Goal: Information Seeking & Learning: Learn about a topic

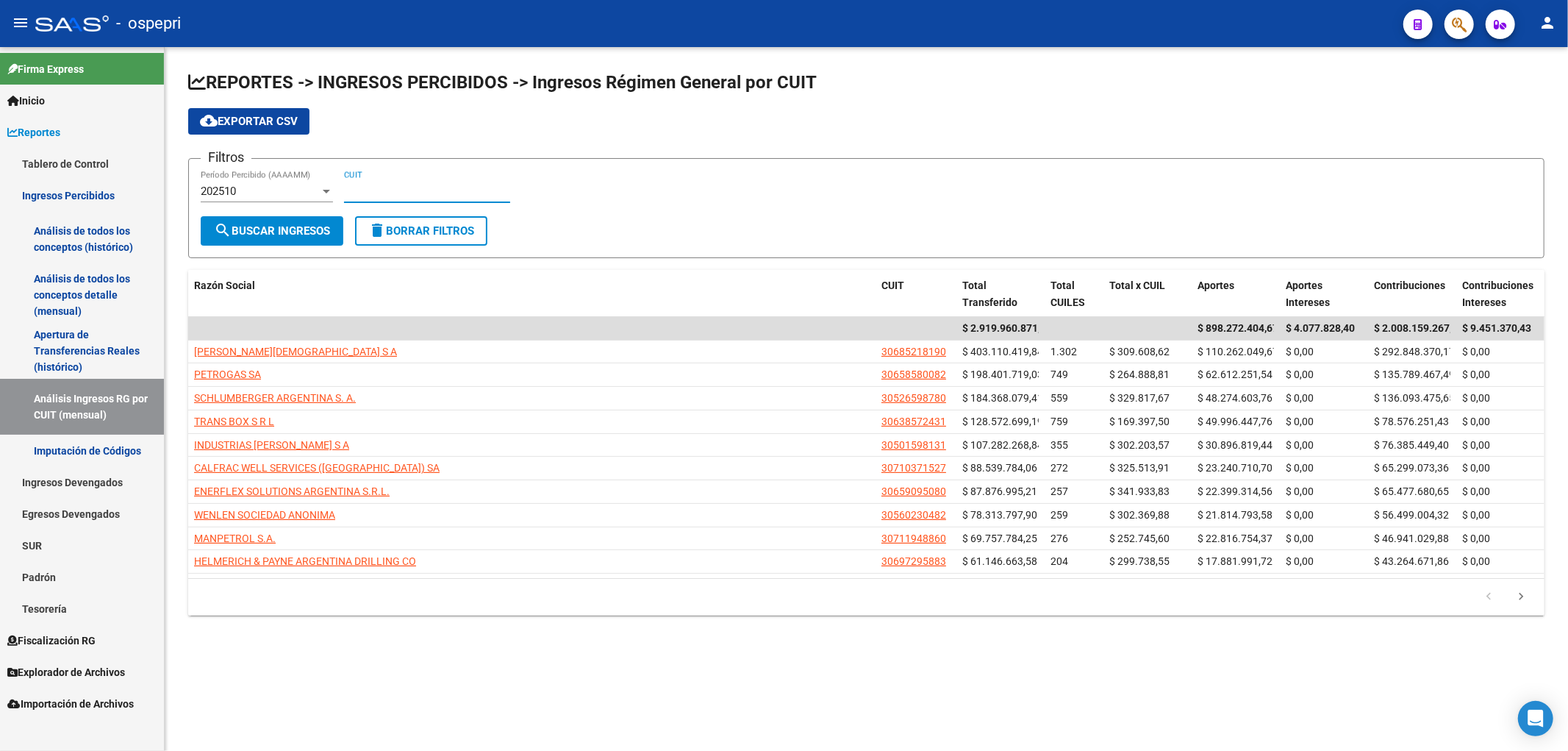
drag, startPoint x: 378, startPoint y: 184, endPoint x: 384, endPoint y: 192, distance: 10.0
click at [384, 194] on input "CUIT" at bounding box center [428, 191] width 167 height 13
paste input "30-59553555-3"
type input "30-59553555-3"
click at [284, 224] on span "search Buscar Ingresos" at bounding box center [271, 231] width 116 height 13
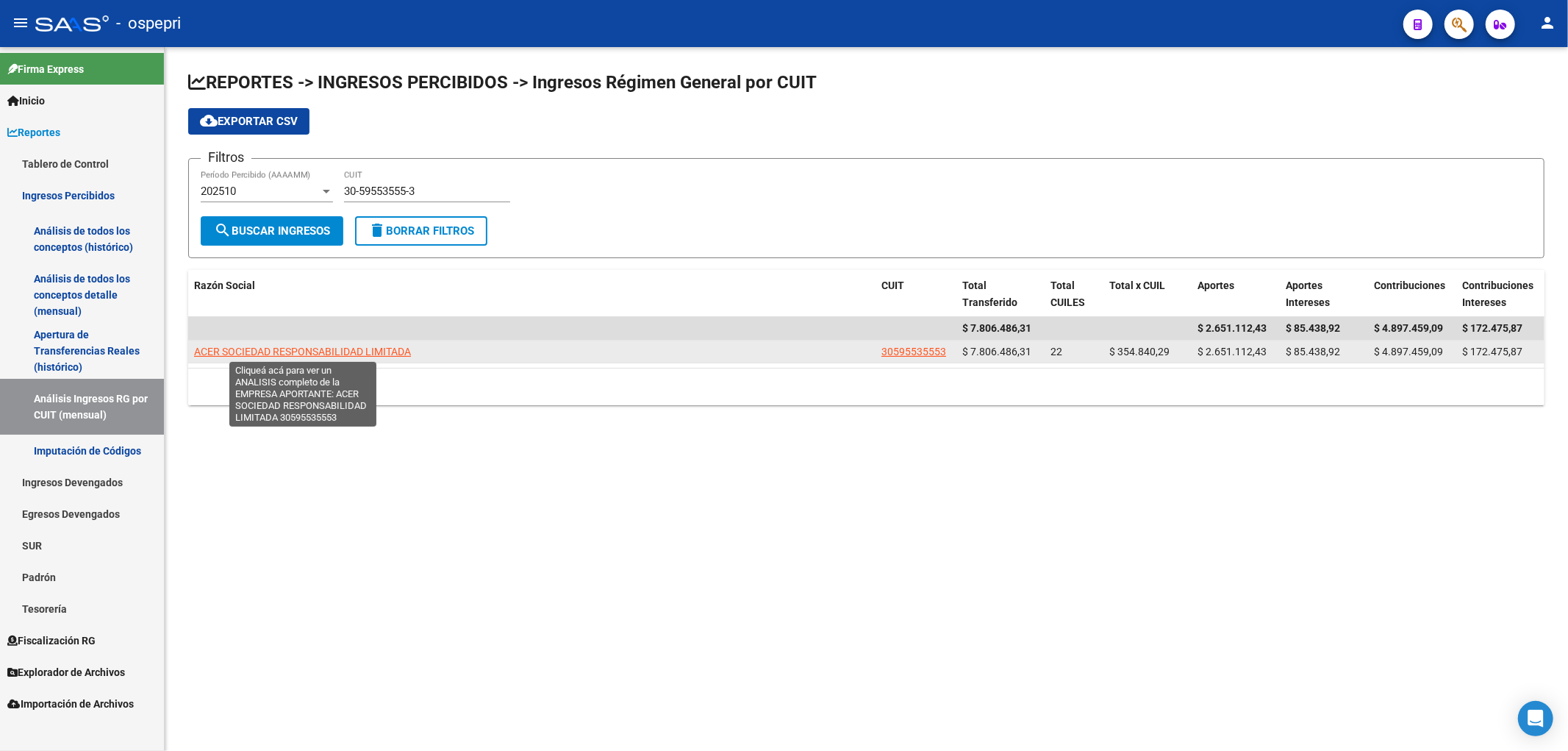
click at [317, 356] on span "ACER SOCIEDAD RESPONSABILIDAD LIMITADA" at bounding box center [303, 351] width 217 height 12
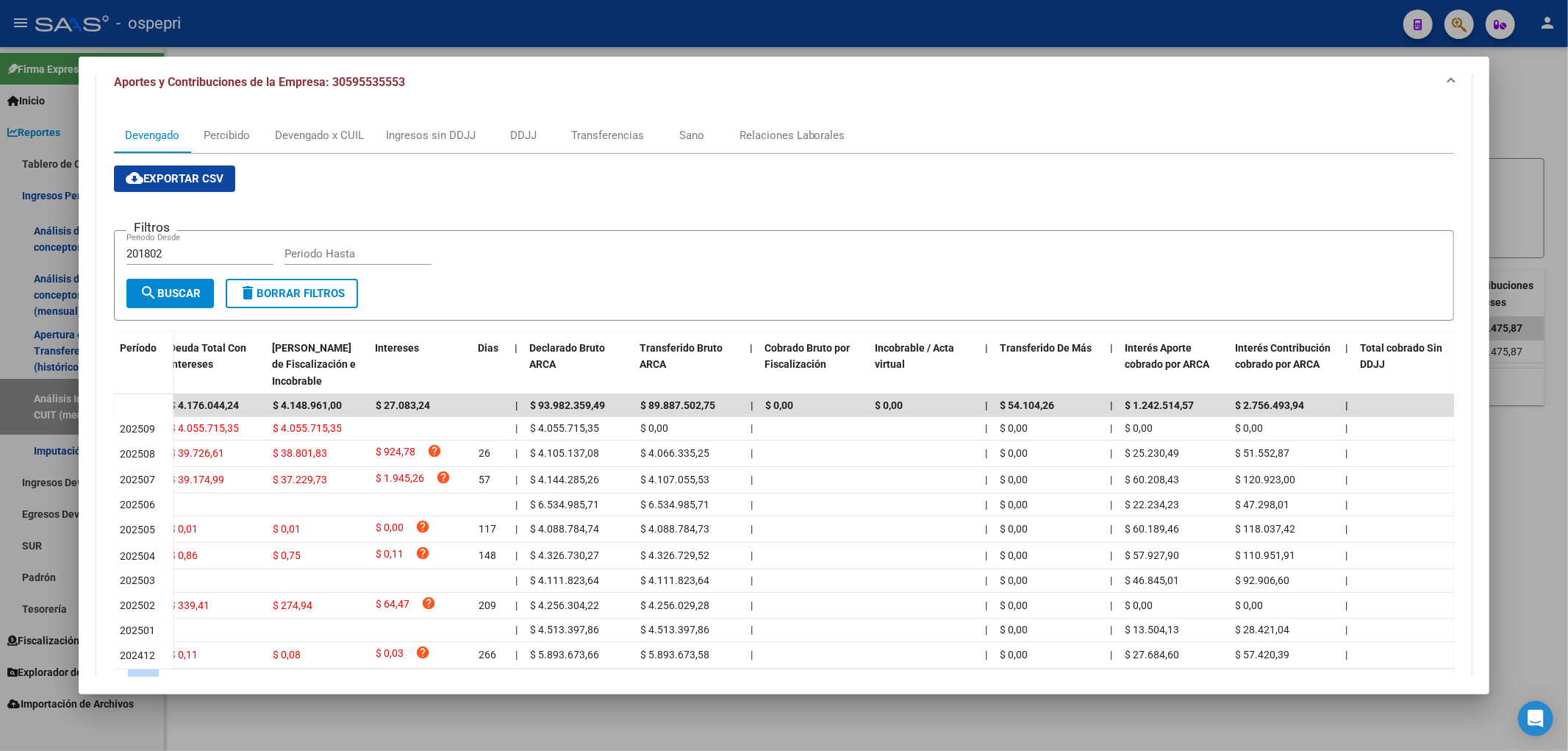
scroll to position [204, 0]
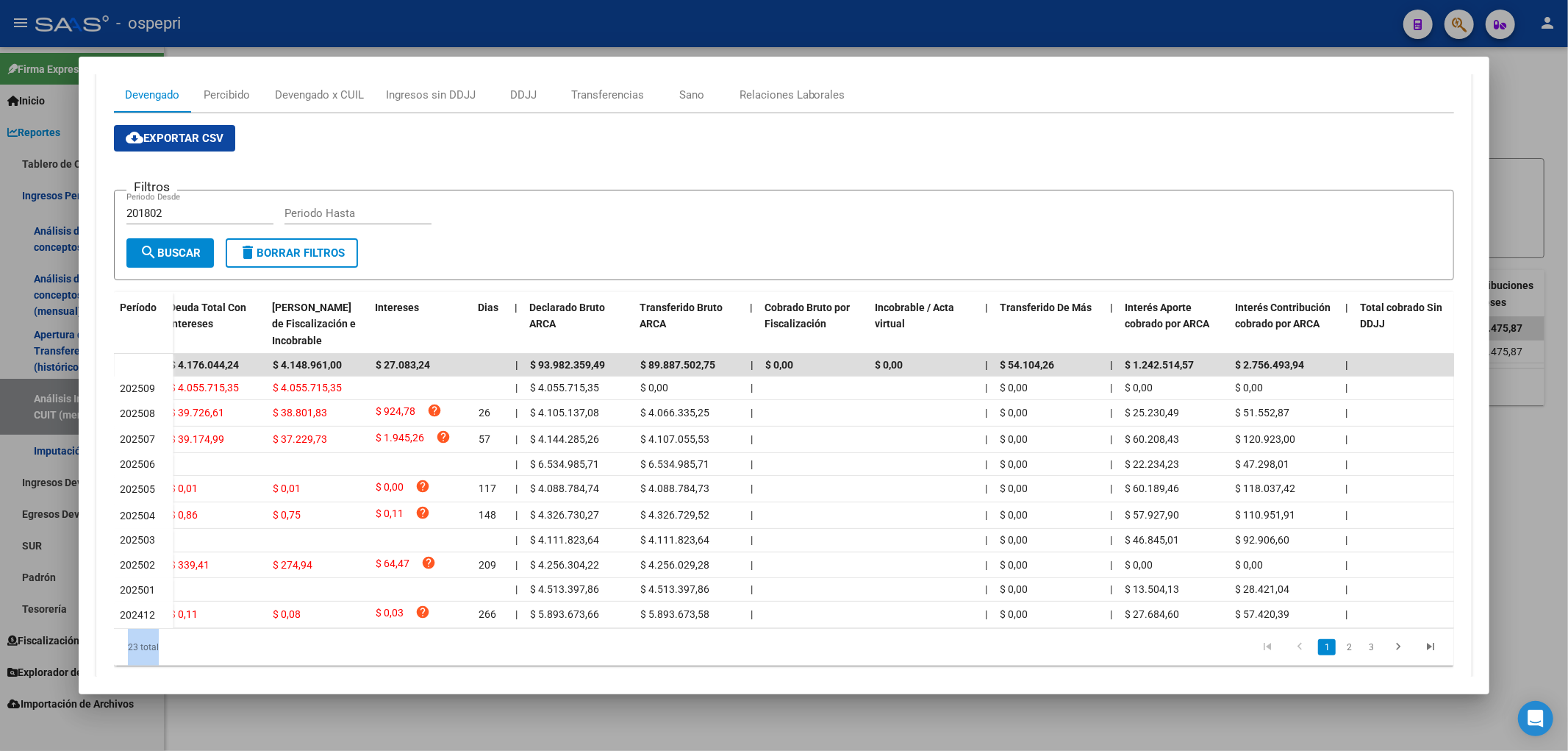
drag, startPoint x: 1061, startPoint y: 678, endPoint x: 1214, endPoint y: 658, distance: 154.3
click at [1214, 658] on mat-dialog-container "Análisis Empresa Aportante - CUIT: 30595535553 ARCA Impuestos ARCA Padrón remov…" at bounding box center [784, 375] width 1412 height 638
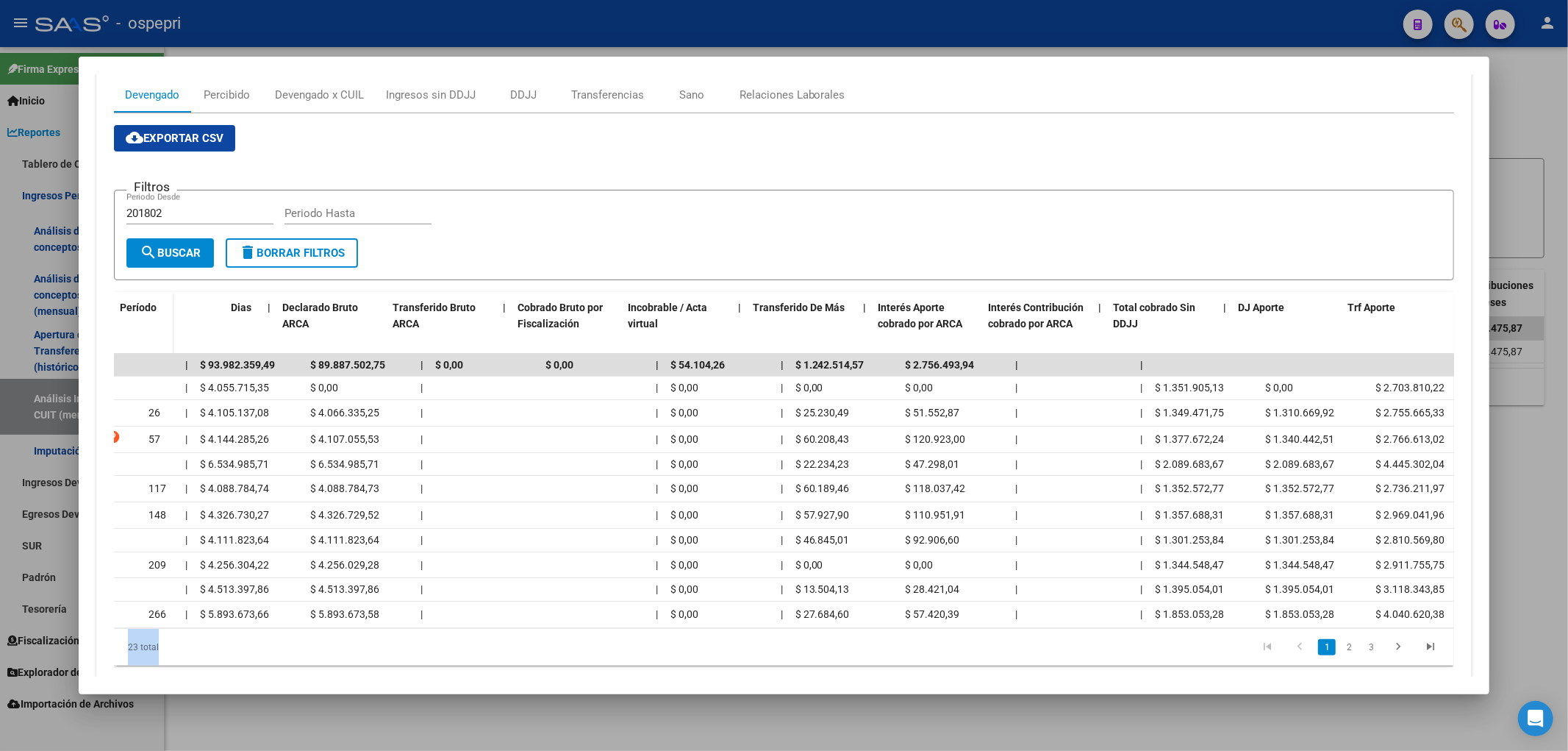
scroll to position [0, 0]
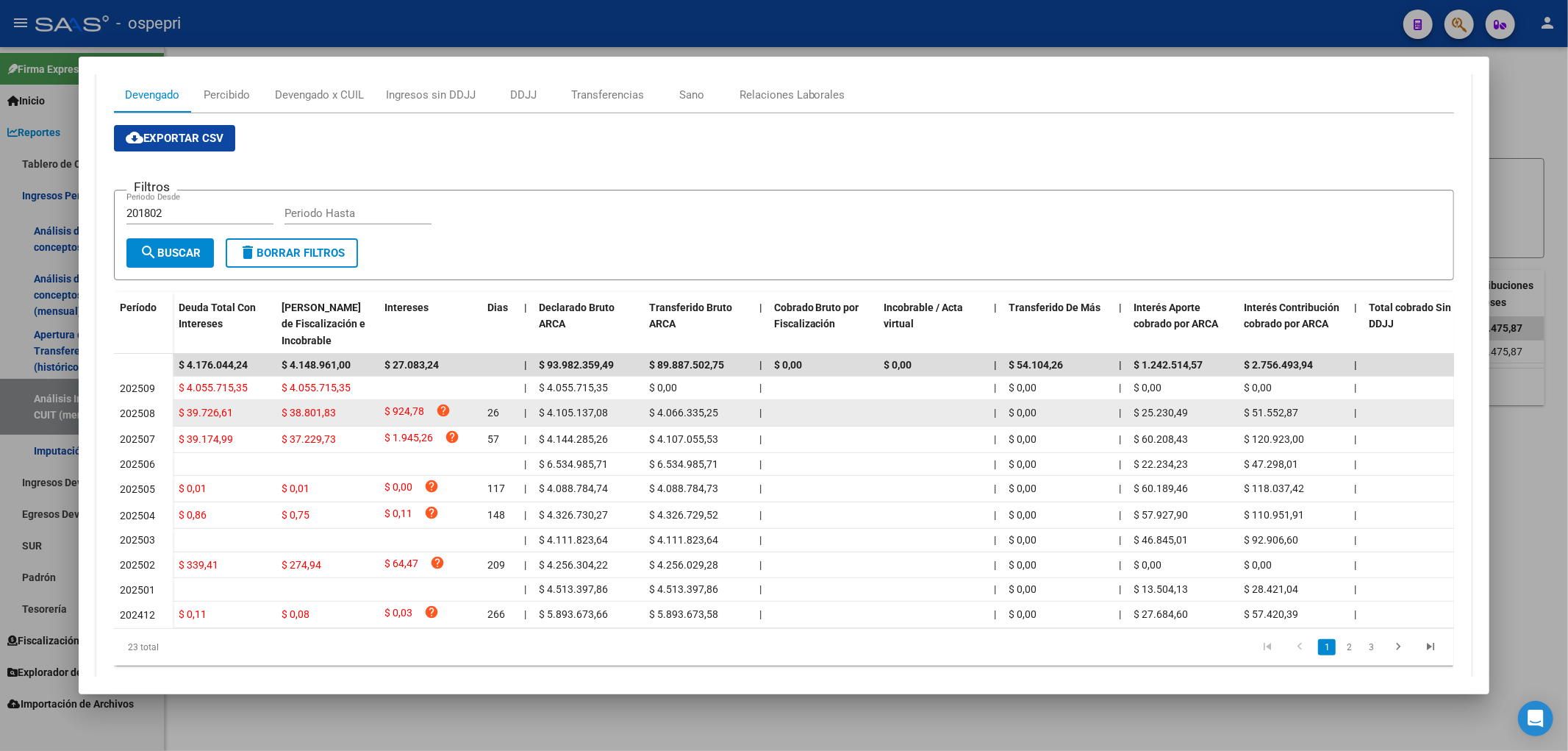
click at [216, 415] on span "$ 39.726,61" at bounding box center [205, 412] width 55 height 12
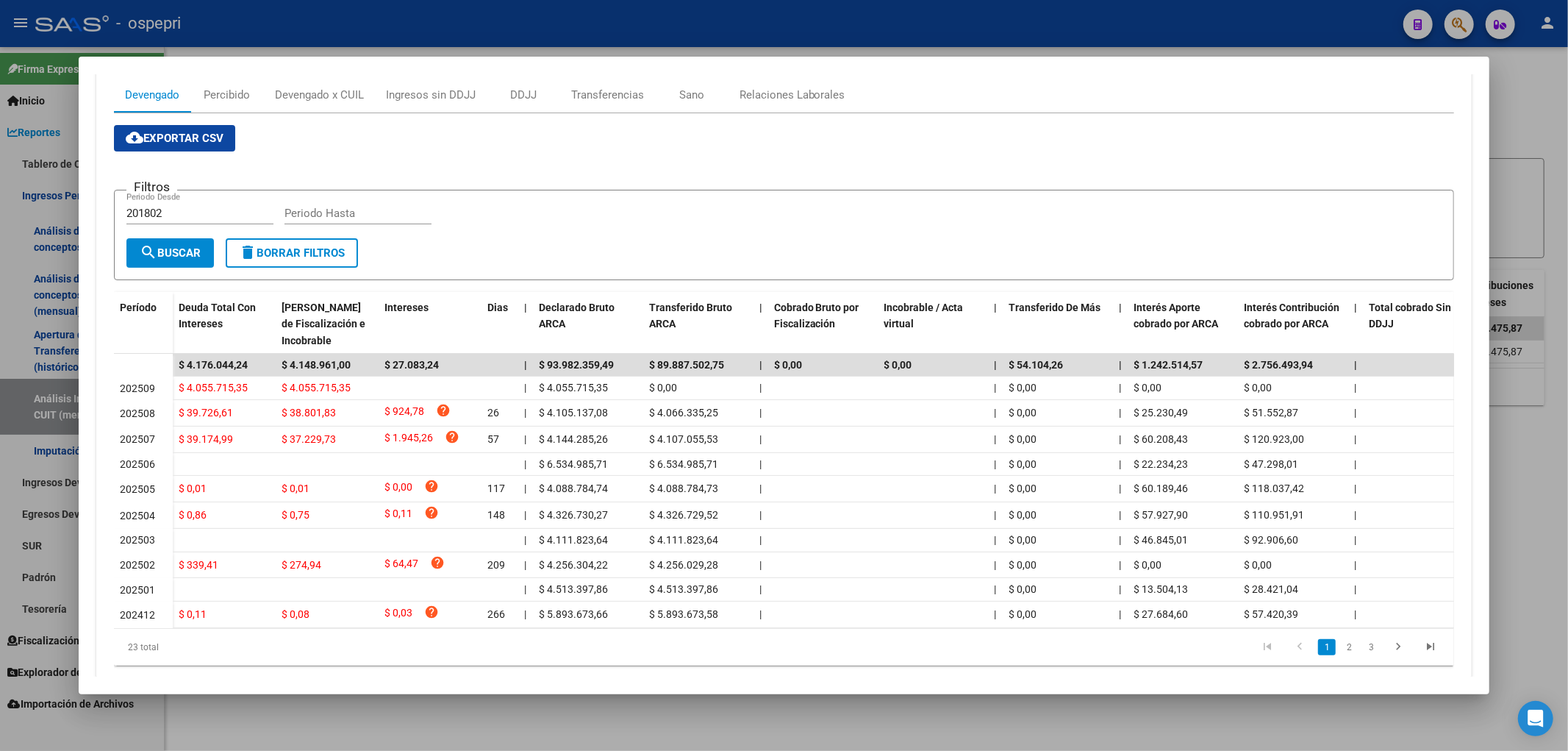
click at [1507, 131] on div at bounding box center [784, 375] width 1568 height 751
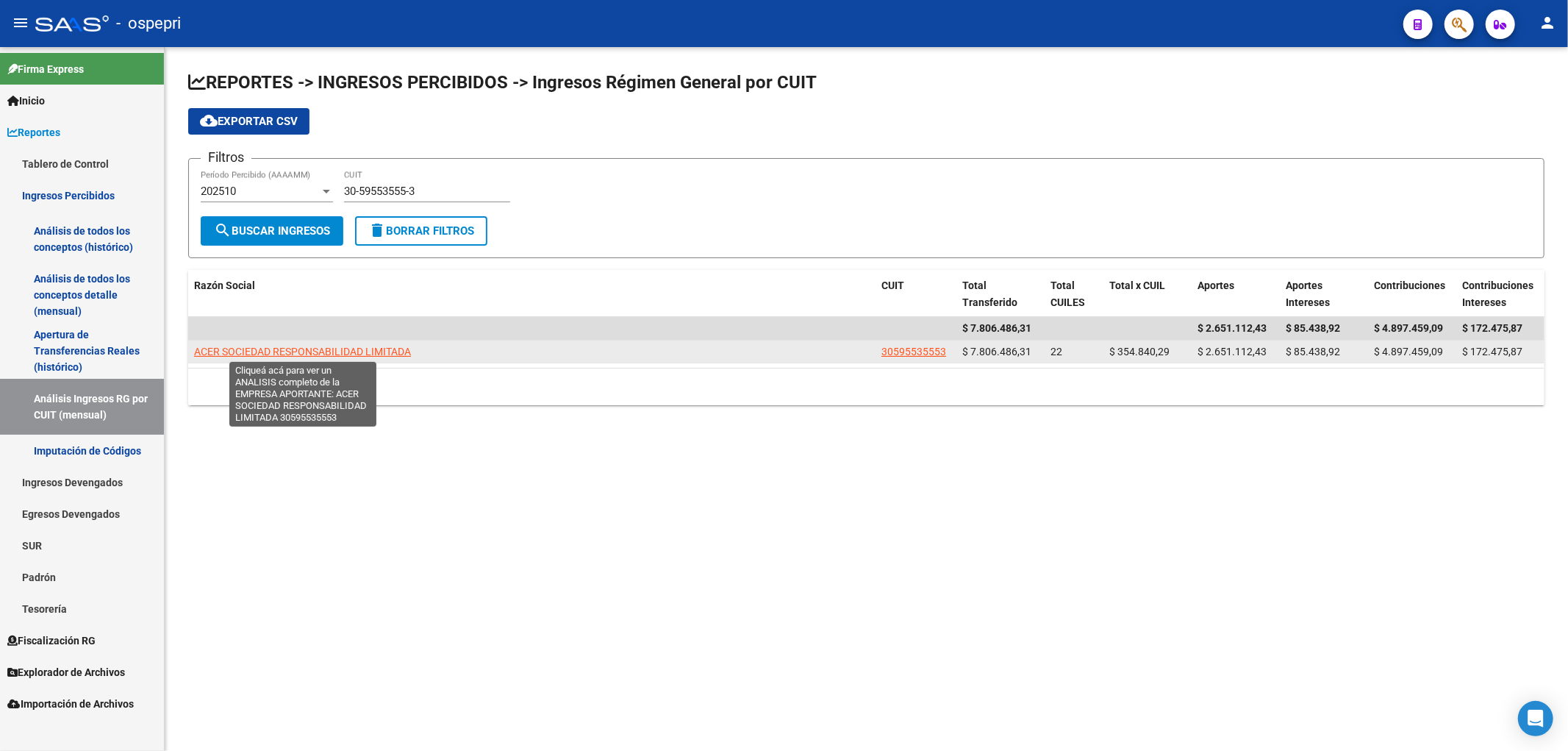
click at [297, 347] on span "ACER SOCIEDAD RESPONSABILIDAD LIMITADA" at bounding box center [303, 351] width 217 height 12
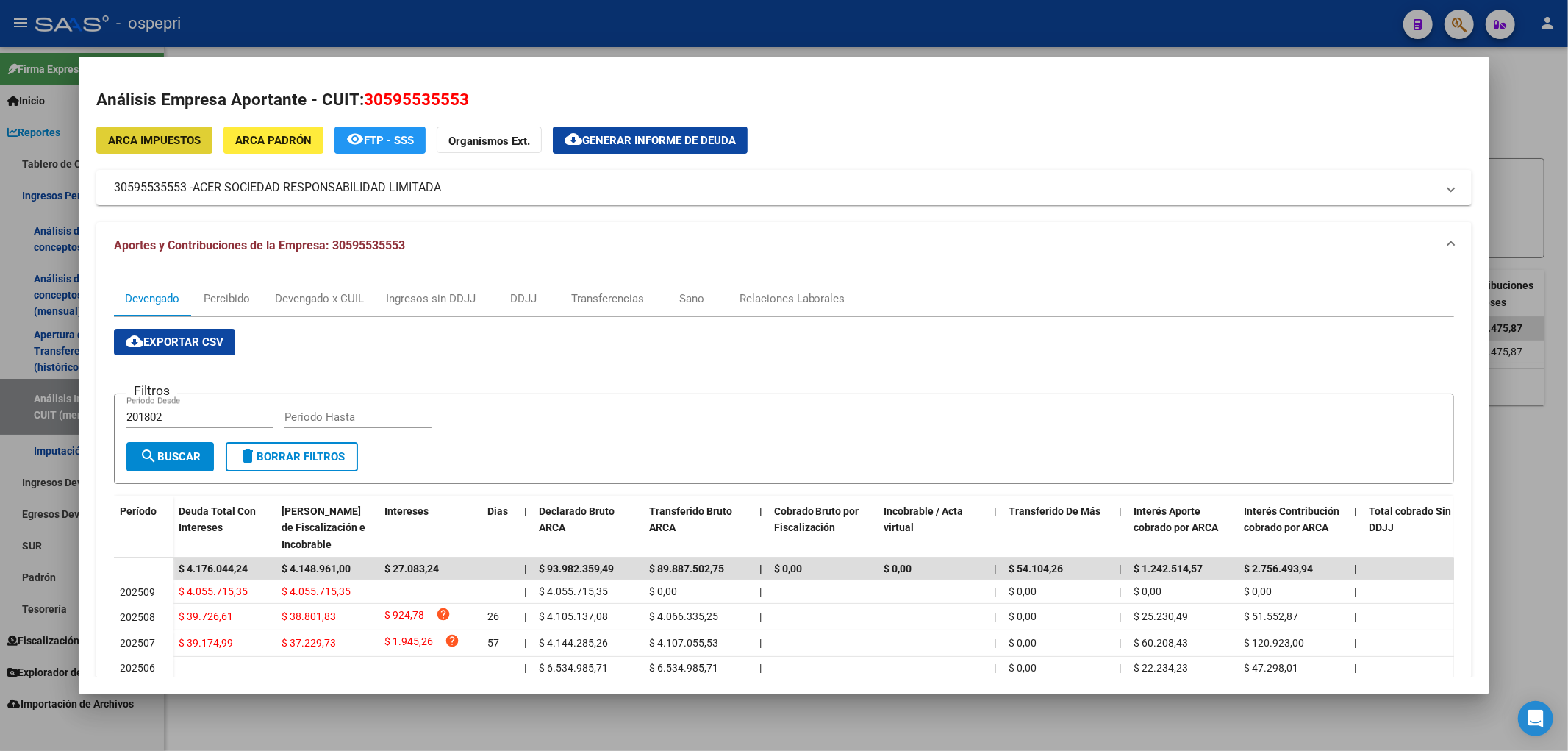
click at [387, 145] on span "FTP - SSS" at bounding box center [389, 141] width 50 height 13
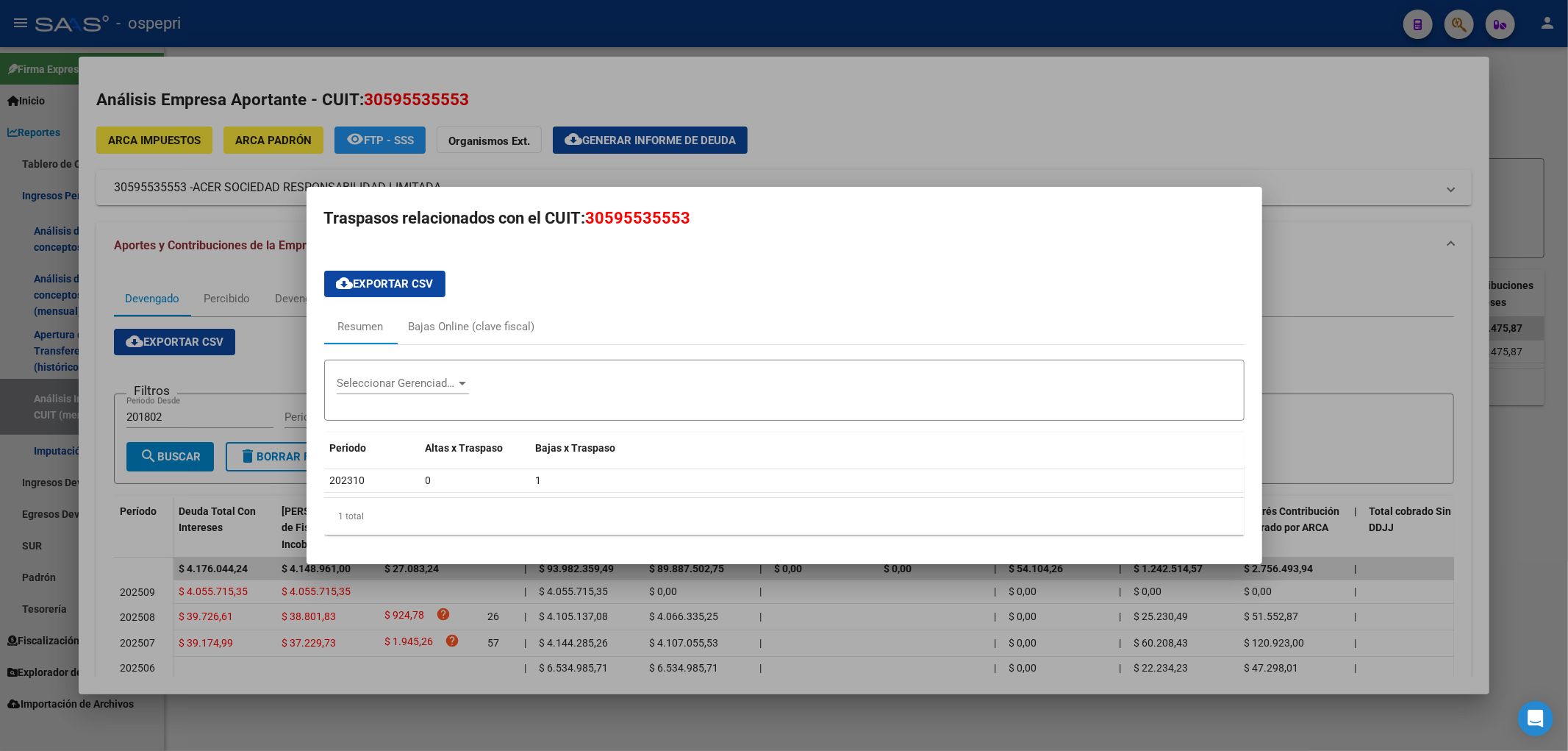
click at [1241, 144] on div at bounding box center [784, 375] width 1568 height 751
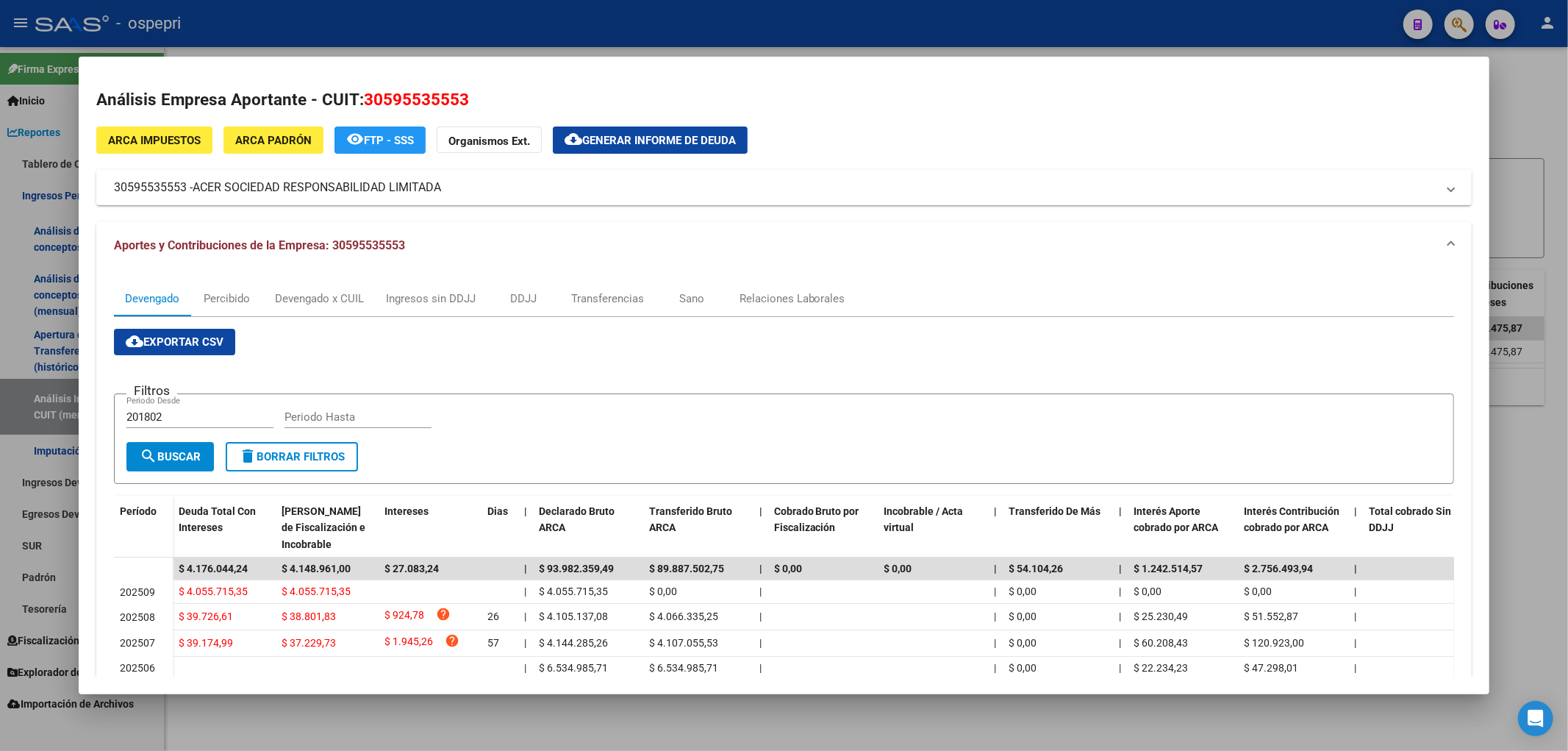
click at [1567, 91] on div at bounding box center [784, 375] width 1568 height 751
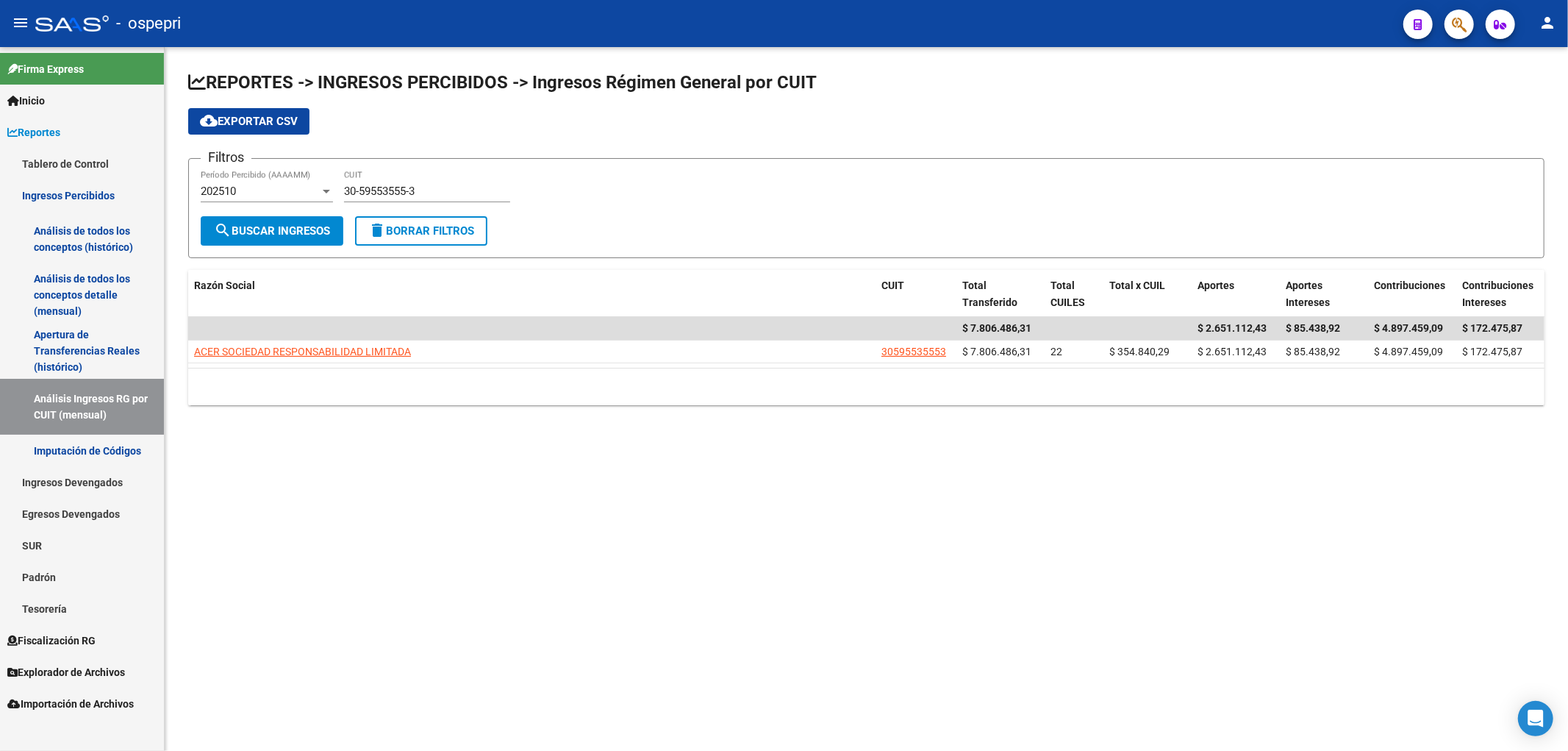
click at [275, 112] on button "cloud_download Exportar CSV" at bounding box center [248, 121] width 121 height 27
click at [280, 227] on span "search Buscar Ingresos" at bounding box center [271, 231] width 116 height 13
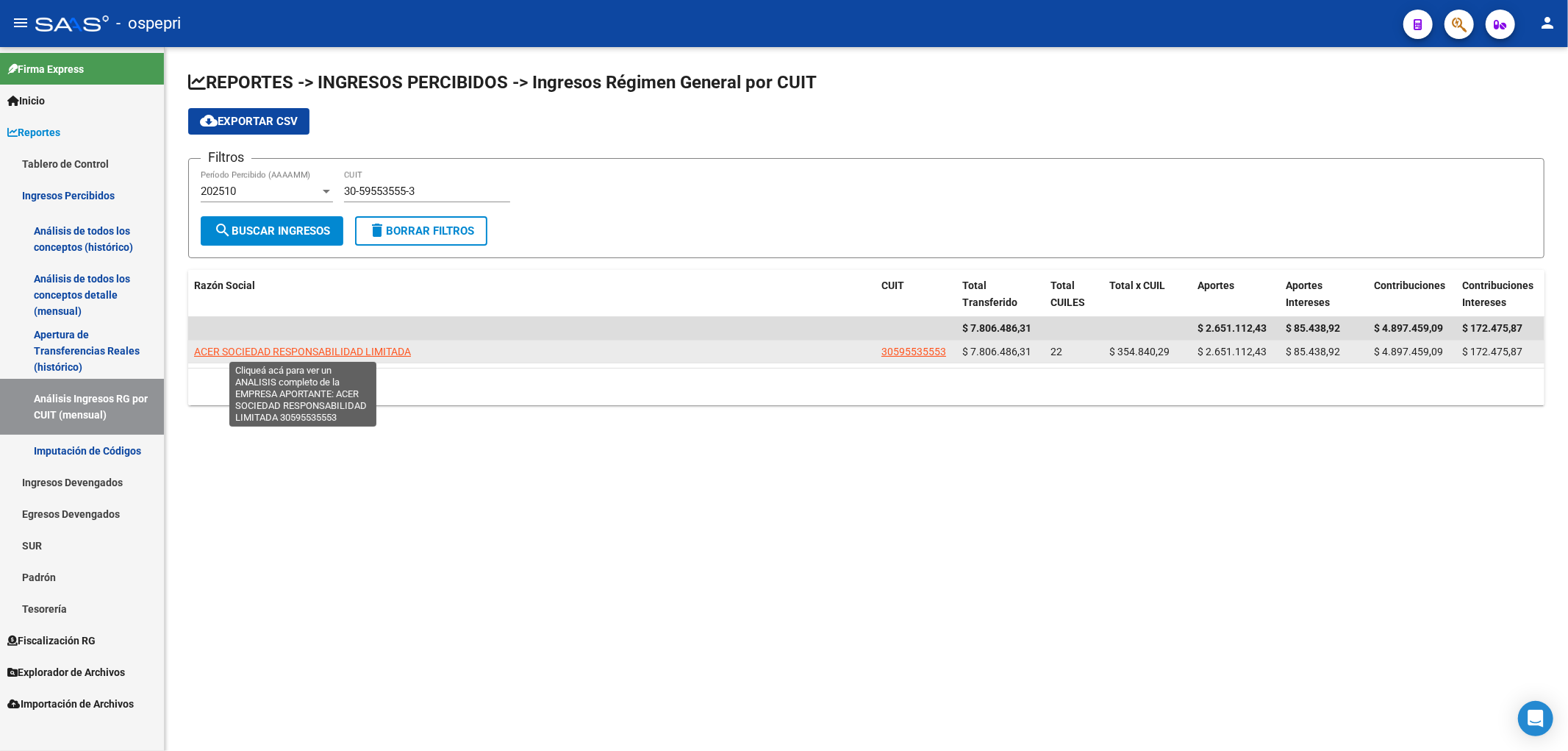
click at [320, 346] on span "ACER SOCIEDAD RESPONSABILIDAD LIMITADA" at bounding box center [303, 351] width 217 height 12
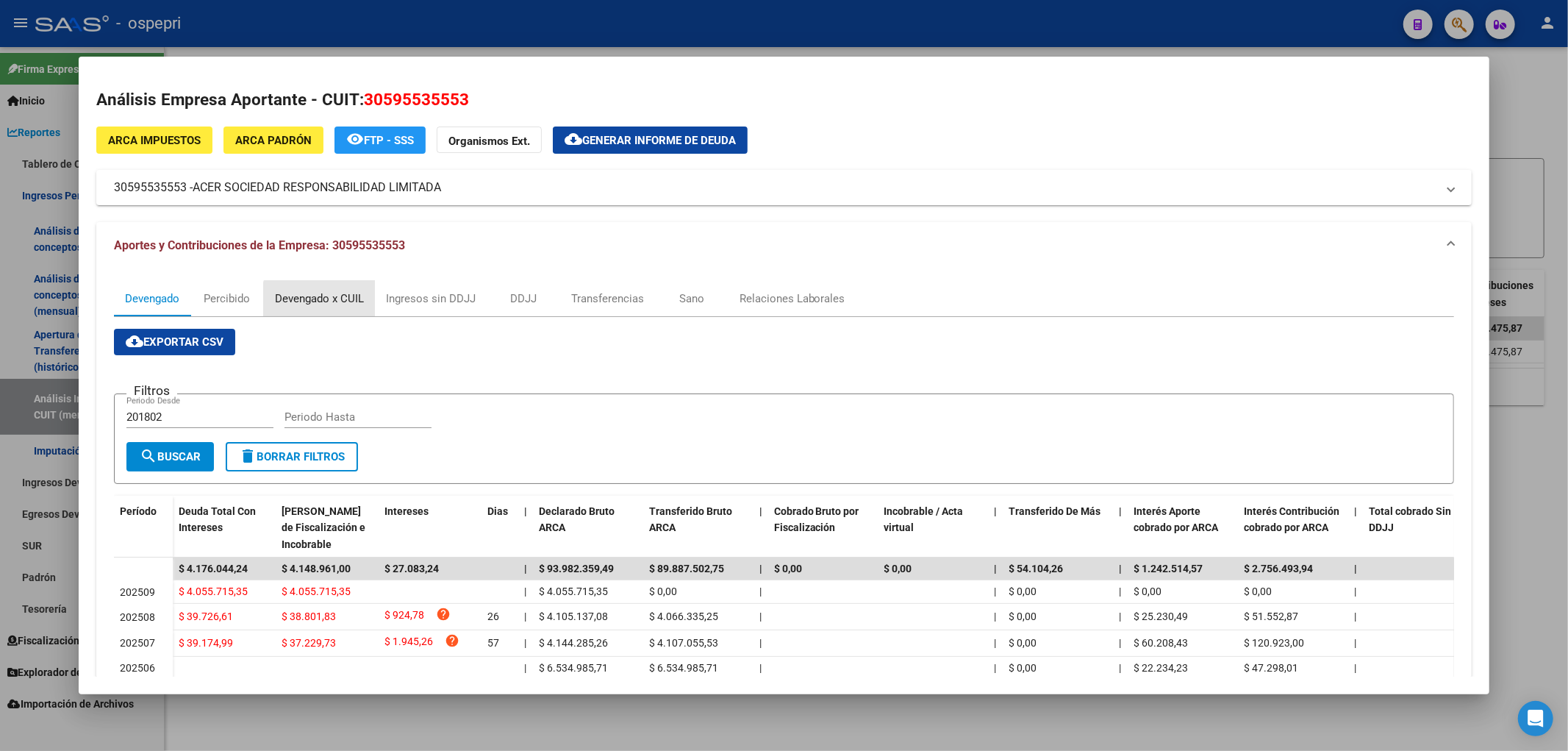
click at [324, 304] on div "Devengado x CUIL" at bounding box center [319, 298] width 89 height 16
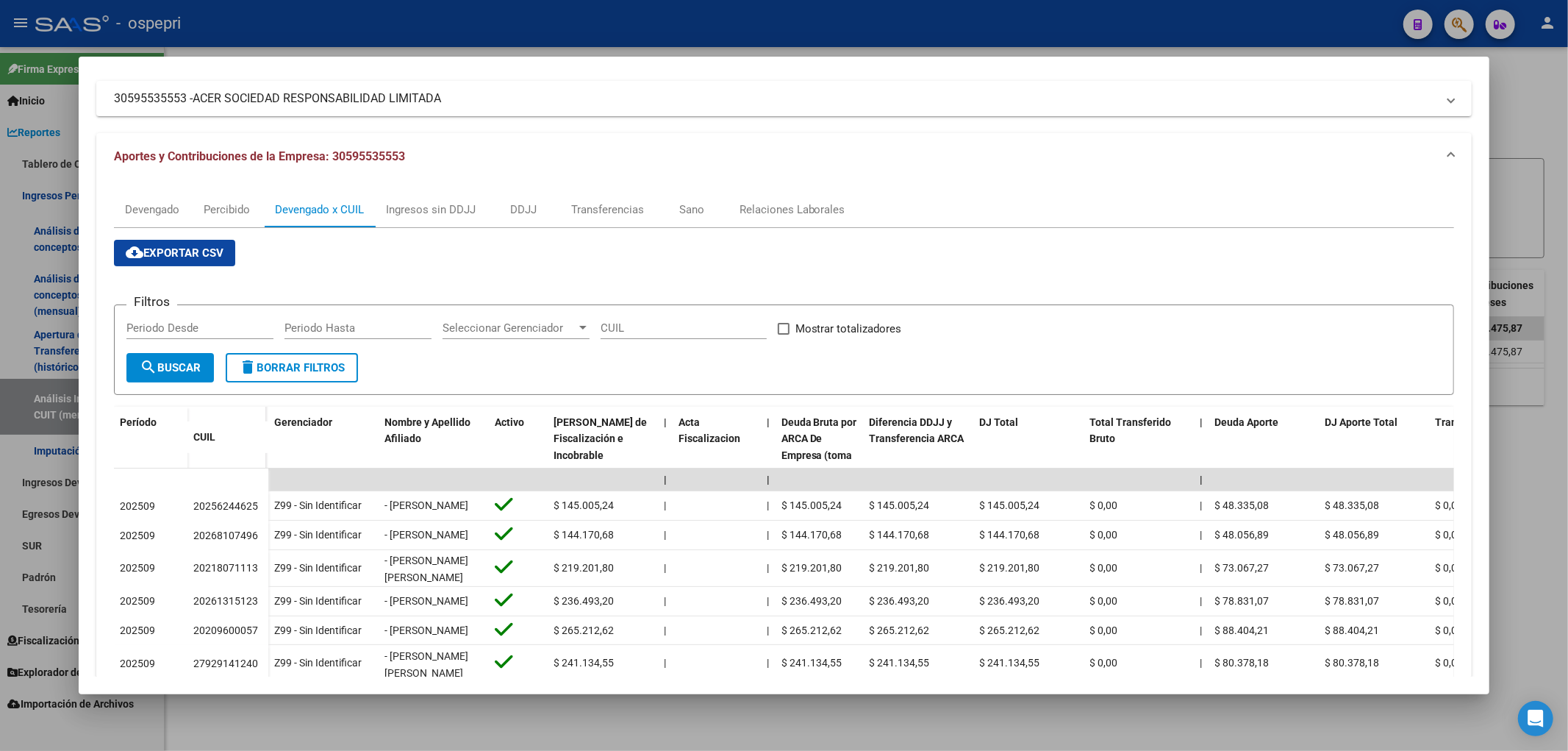
scroll to position [87, 0]
click at [184, 325] on input "Periodo Desde" at bounding box center [200, 330] width 147 height 13
type input "072025"
type input "082025"
click at [181, 370] on span "search Buscar" at bounding box center [170, 369] width 61 height 13
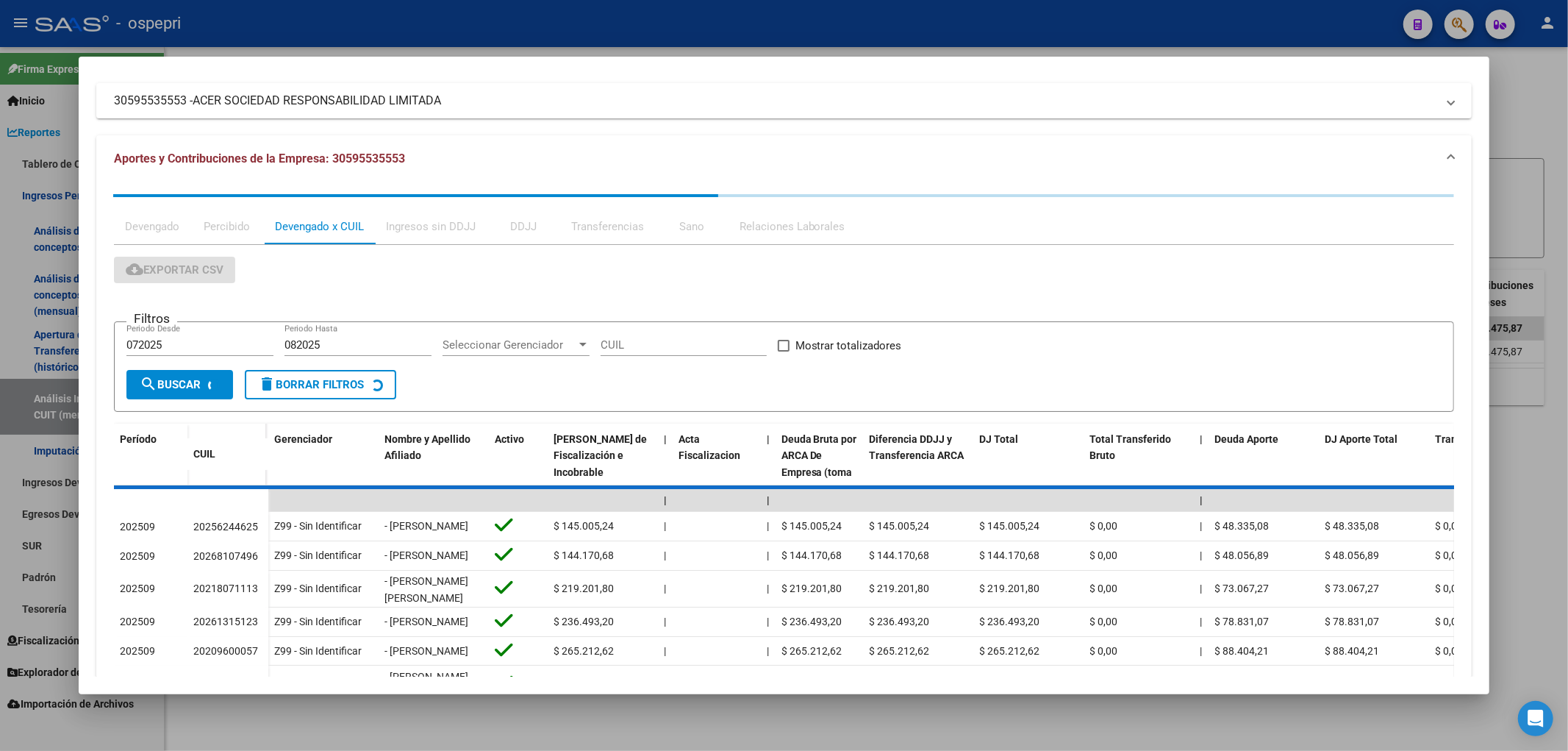
scroll to position [0, 0]
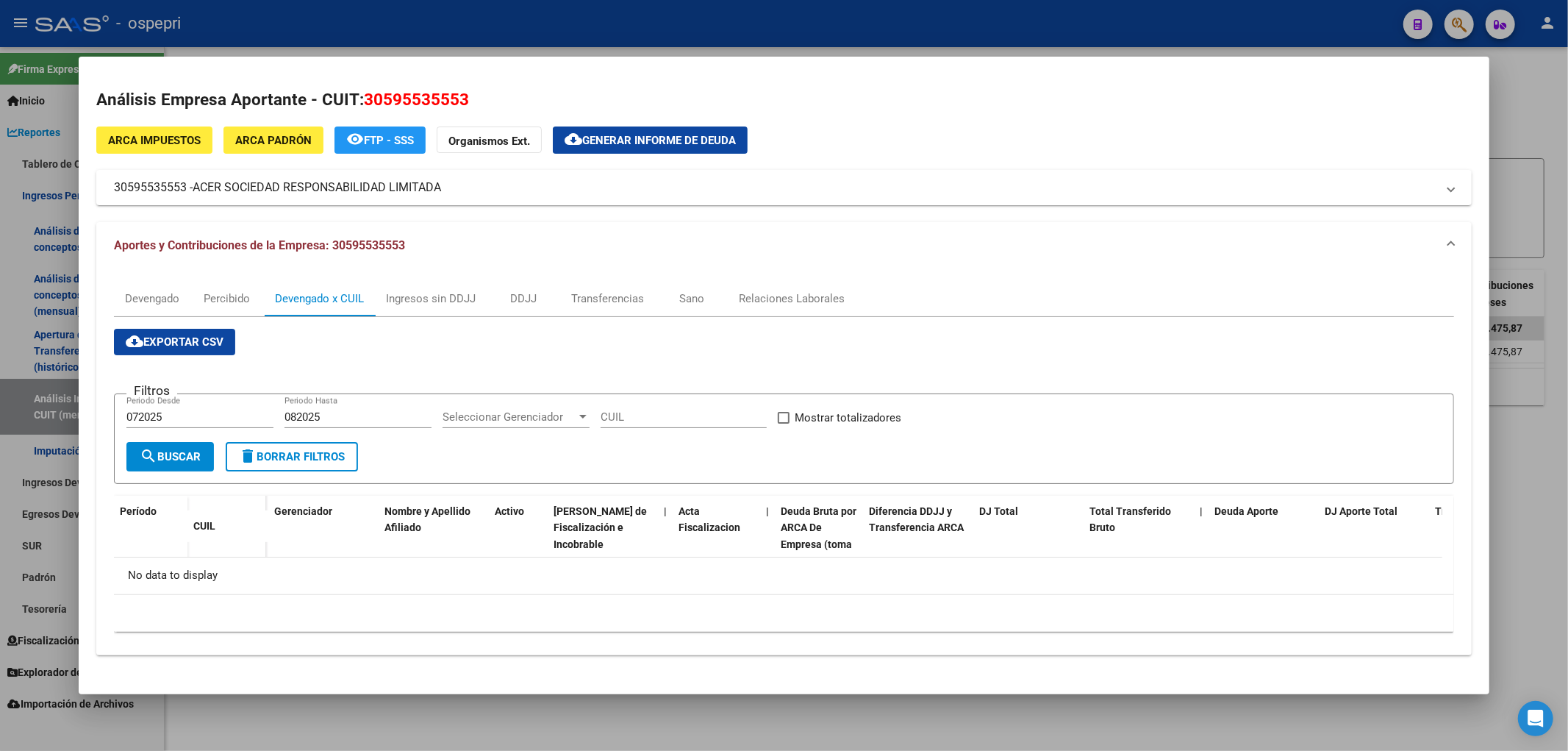
click at [173, 419] on input "072025" at bounding box center [200, 417] width 147 height 13
click at [309, 406] on div "082025 Periodo Hasta" at bounding box center [357, 417] width 147 height 22
click at [309, 406] on form "Filtros Periodo Desde 082025 Periodo Hasta Seleccionar Gerenciador Seleccionar …" at bounding box center [784, 439] width 1341 height 91
click at [315, 418] on input "082025" at bounding box center [357, 417] width 147 height 13
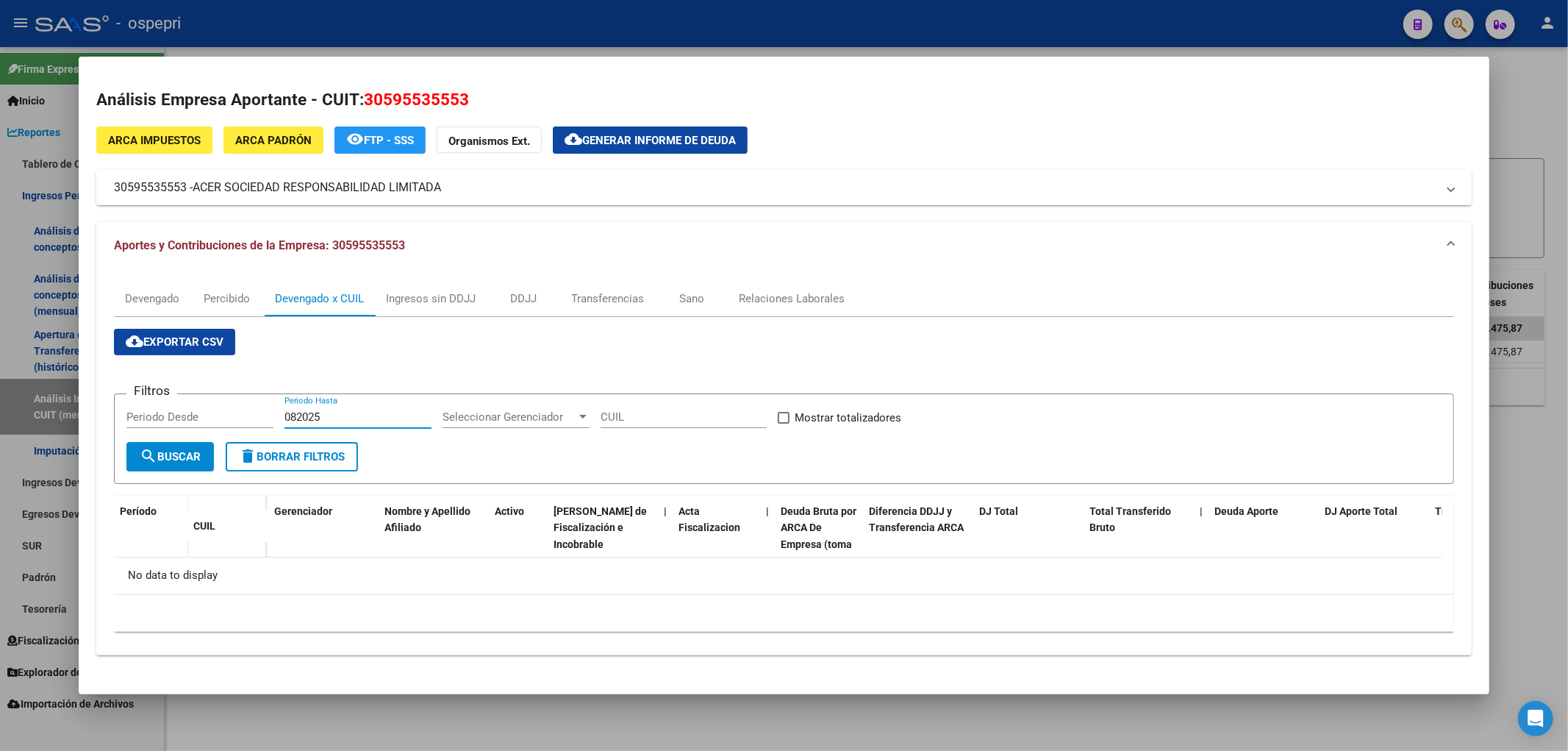
drag, startPoint x: 330, startPoint y: 420, endPoint x: 259, endPoint y: 420, distance: 71.0
click at [259, 420] on div "Filtros Periodo Desde 082025 Periodo Hasta Seleccionar Gerenciador Seleccionar …" at bounding box center [785, 423] width 1316 height 36
click at [193, 457] on span "search Buscar" at bounding box center [170, 457] width 61 height 13
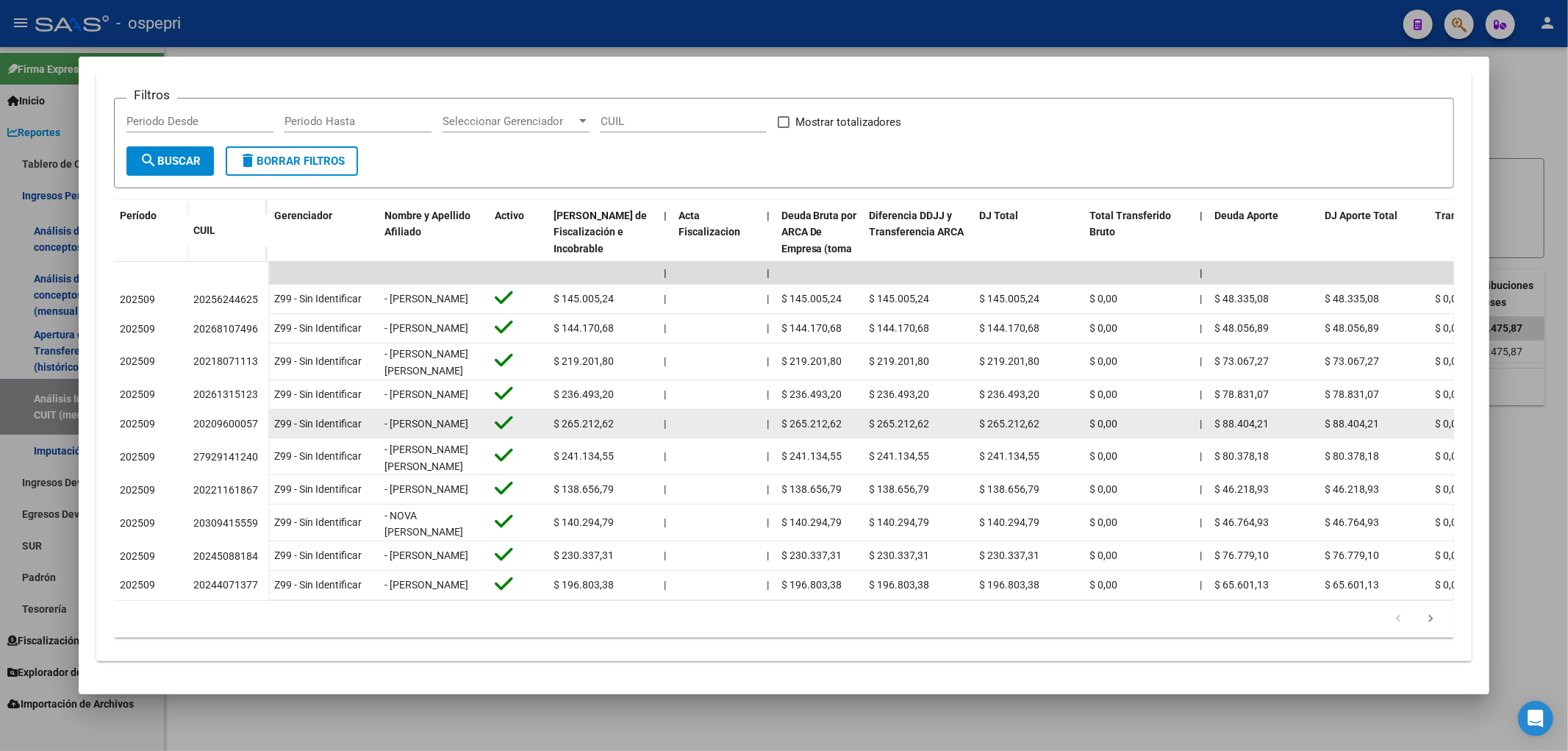
scroll to position [332, 0]
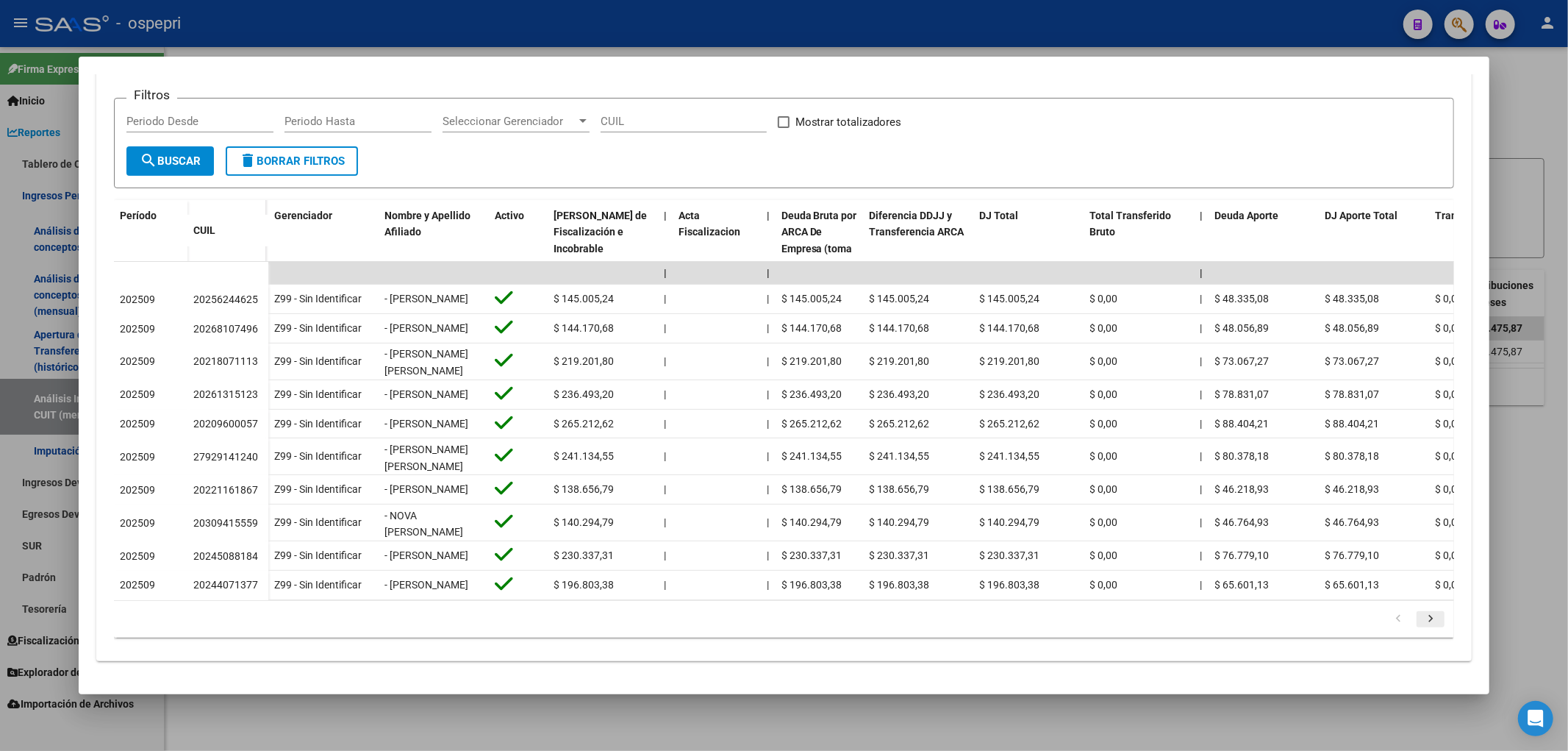
click at [1421, 623] on icon "go to next page" at bounding box center [1430, 620] width 19 height 18
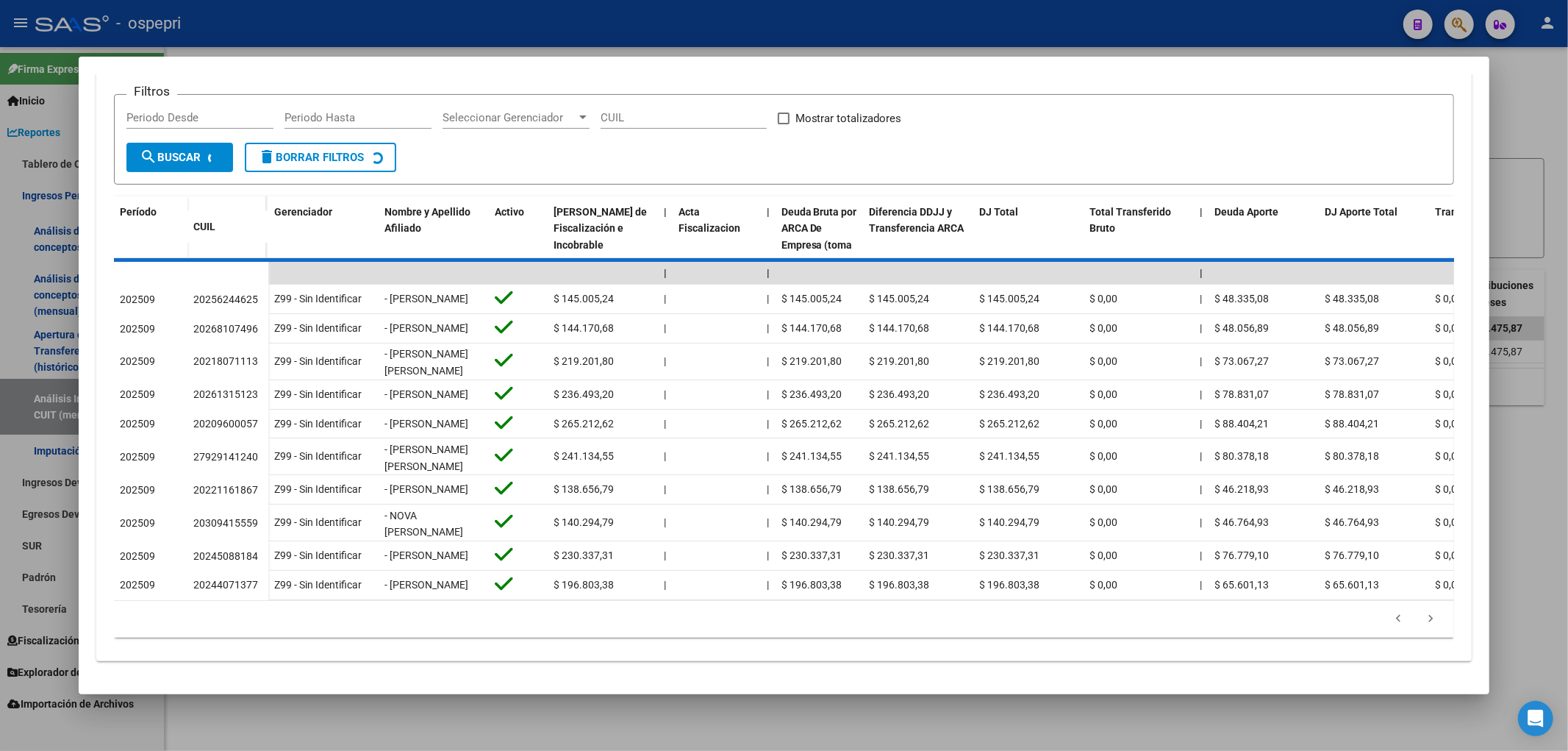
click at [1413, 622] on div "179.769.313.486.231.570.000.000.000.000.000.000.000.000.000.000.000.000.000.000…" at bounding box center [784, 620] width 1341 height 37
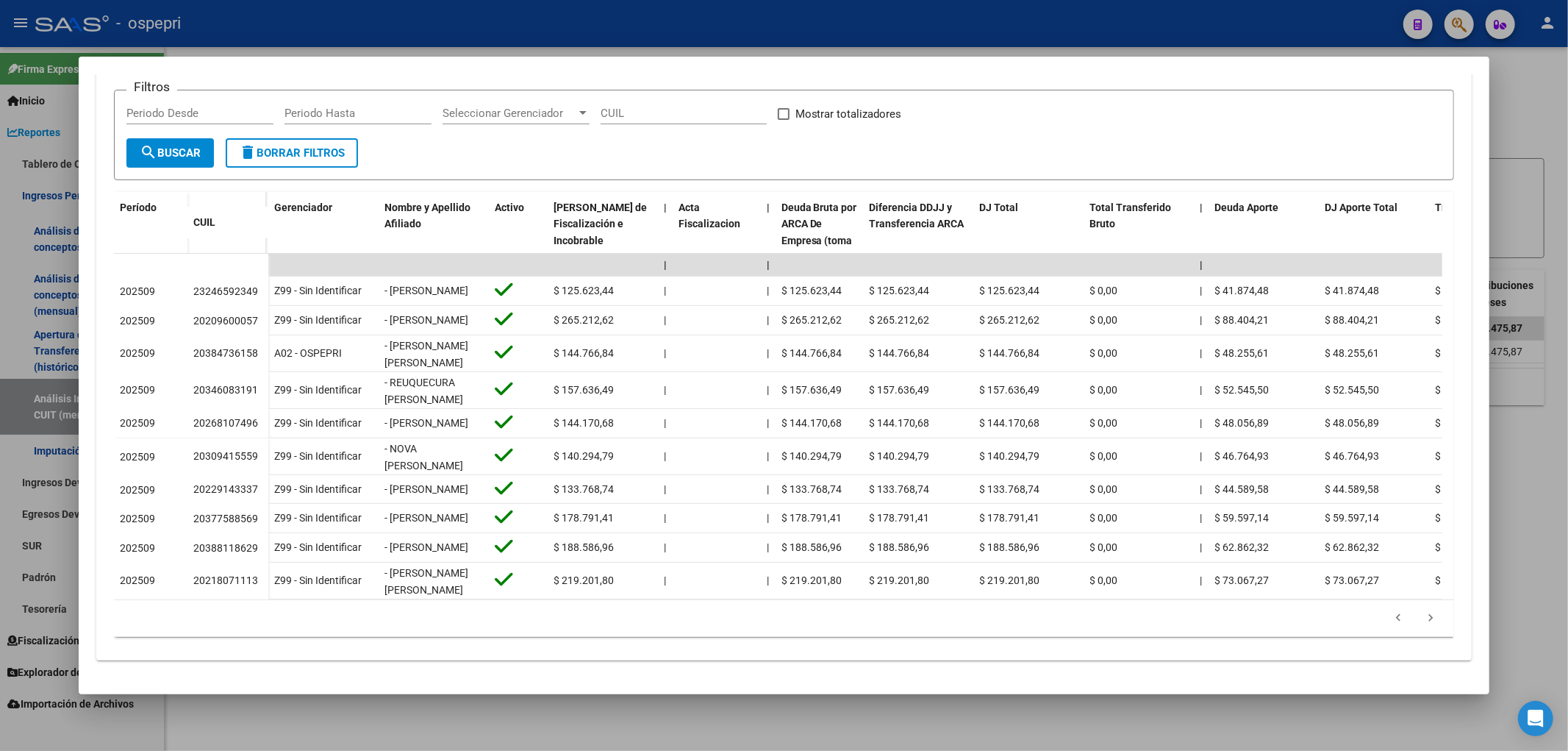
click at [1414, 622] on li at bounding box center [1430, 618] width 32 height 25
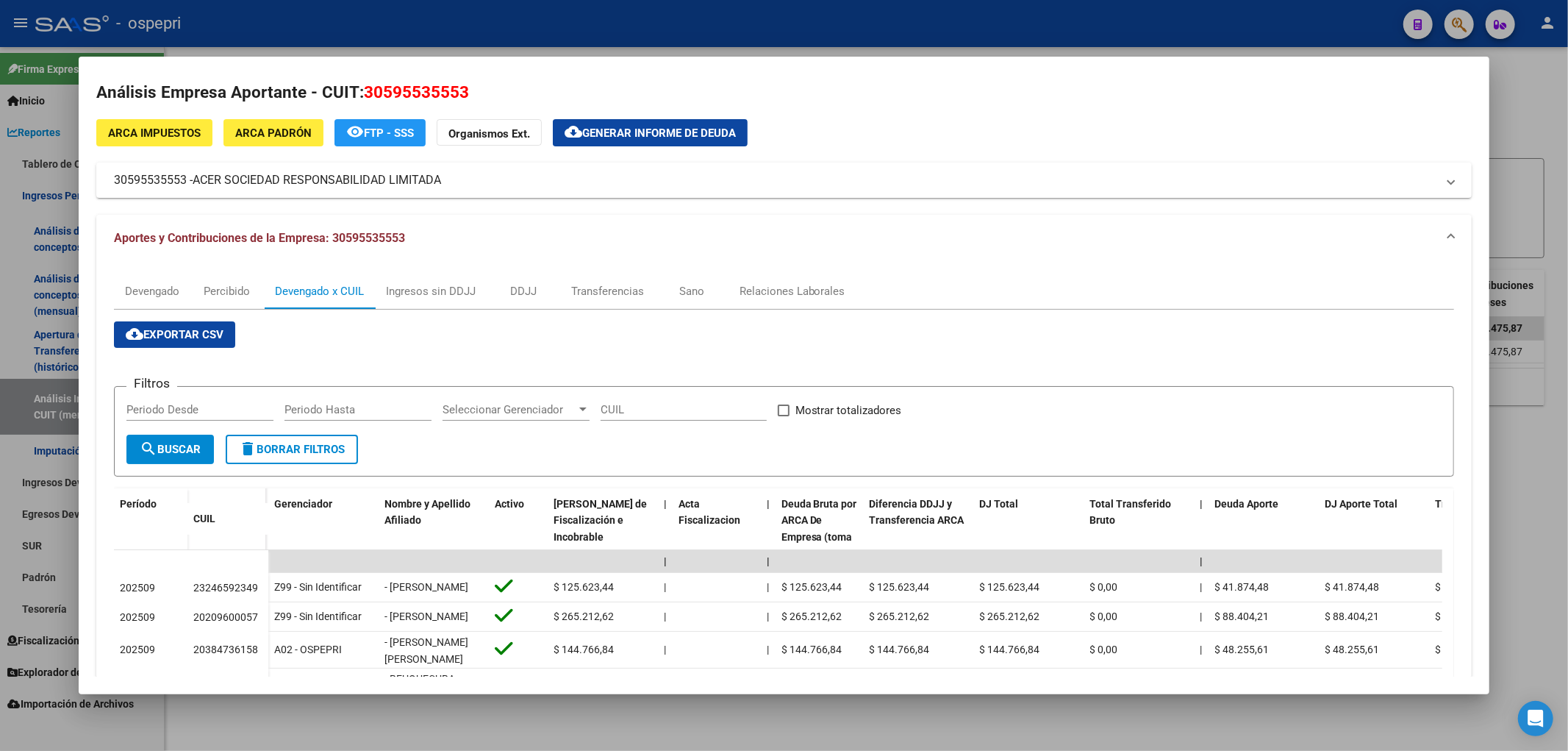
scroll to position [6, 0]
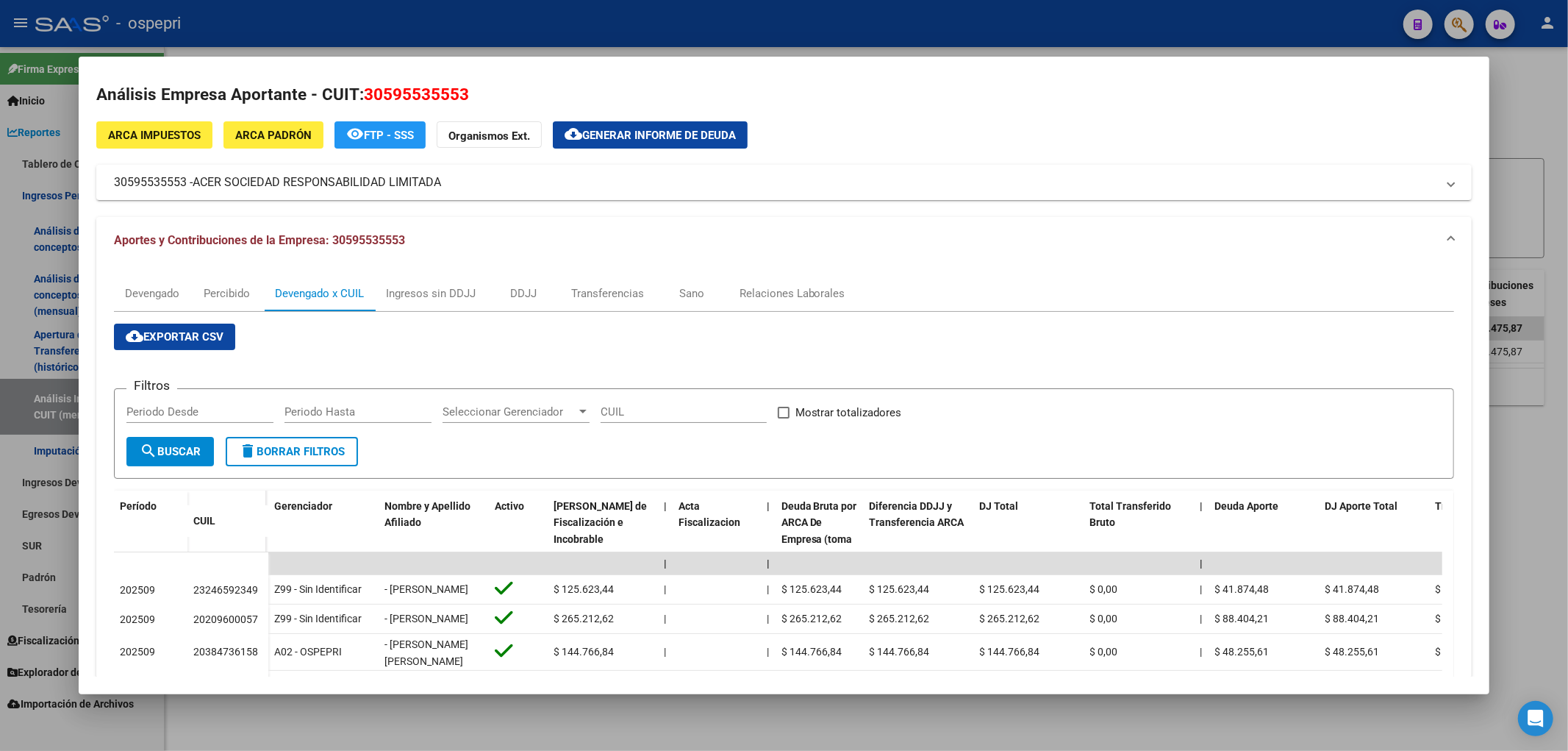
click at [192, 455] on span "search Buscar" at bounding box center [170, 452] width 61 height 13
click at [198, 331] on span "cloud_download Exportar CSV" at bounding box center [175, 337] width 98 height 13
